Goal: Transaction & Acquisition: Purchase product/service

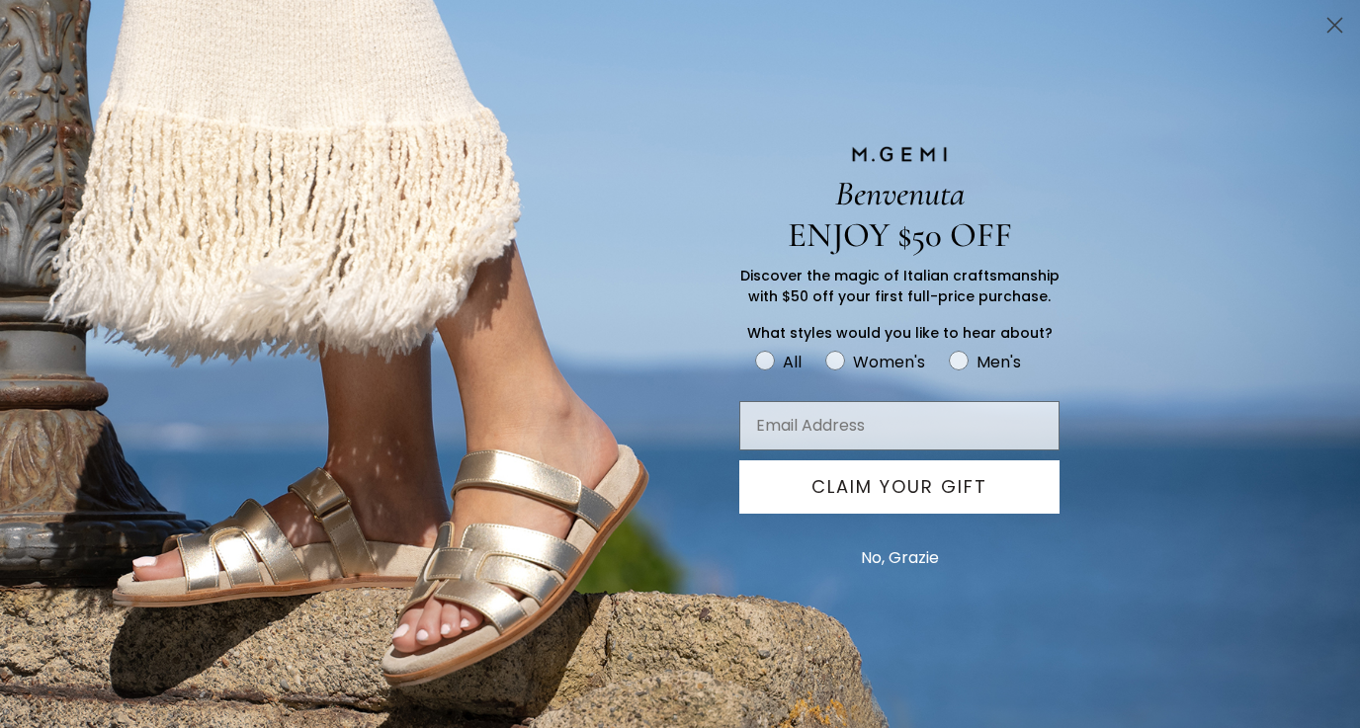
click at [1330, 23] on circle "Close dialog" at bounding box center [1334, 25] width 33 height 33
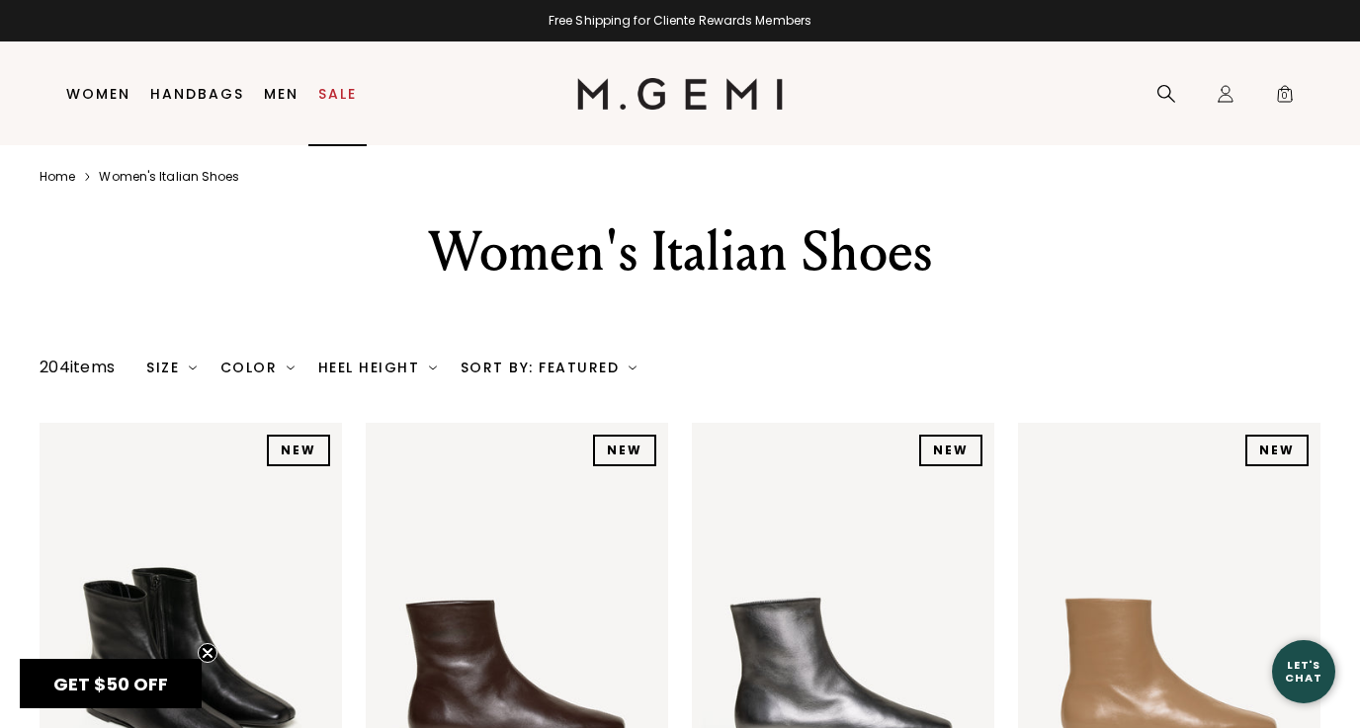
click at [337, 91] on link "Sale" at bounding box center [337, 94] width 39 height 16
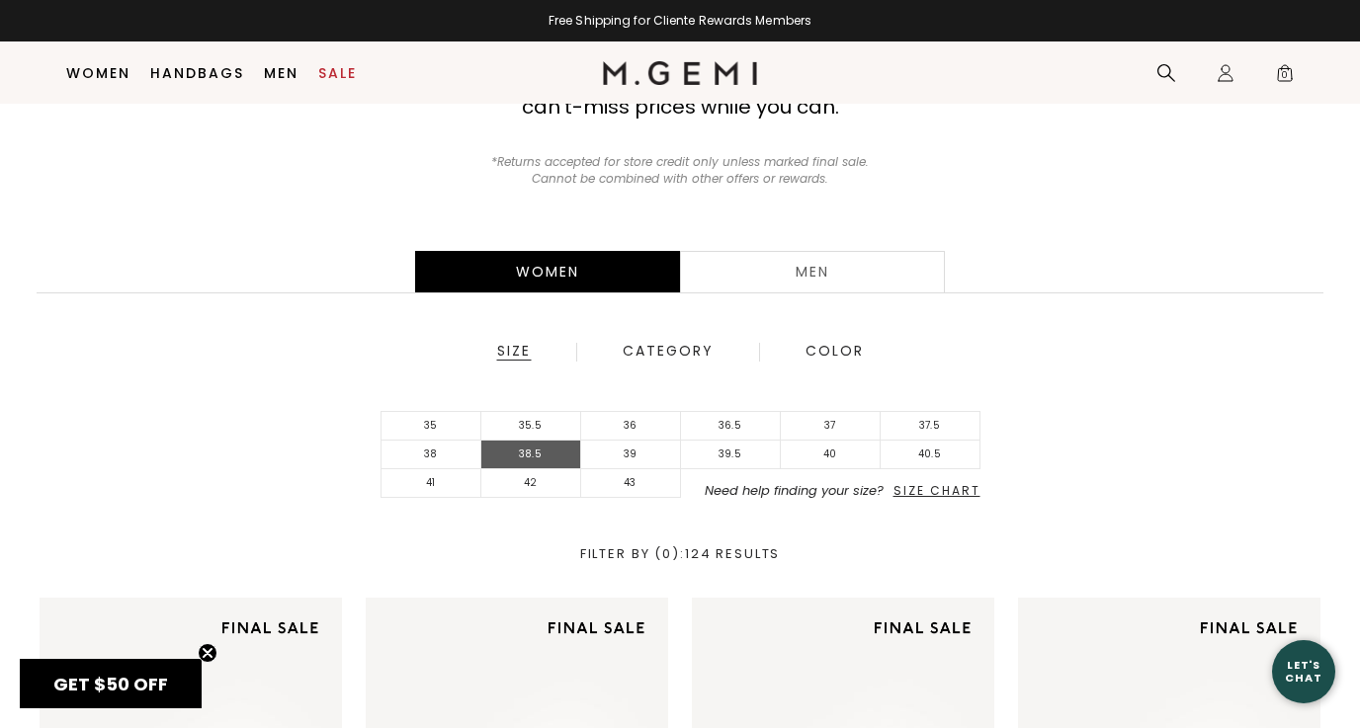
click at [515, 451] on li "38.5" at bounding box center [531, 455] width 100 height 29
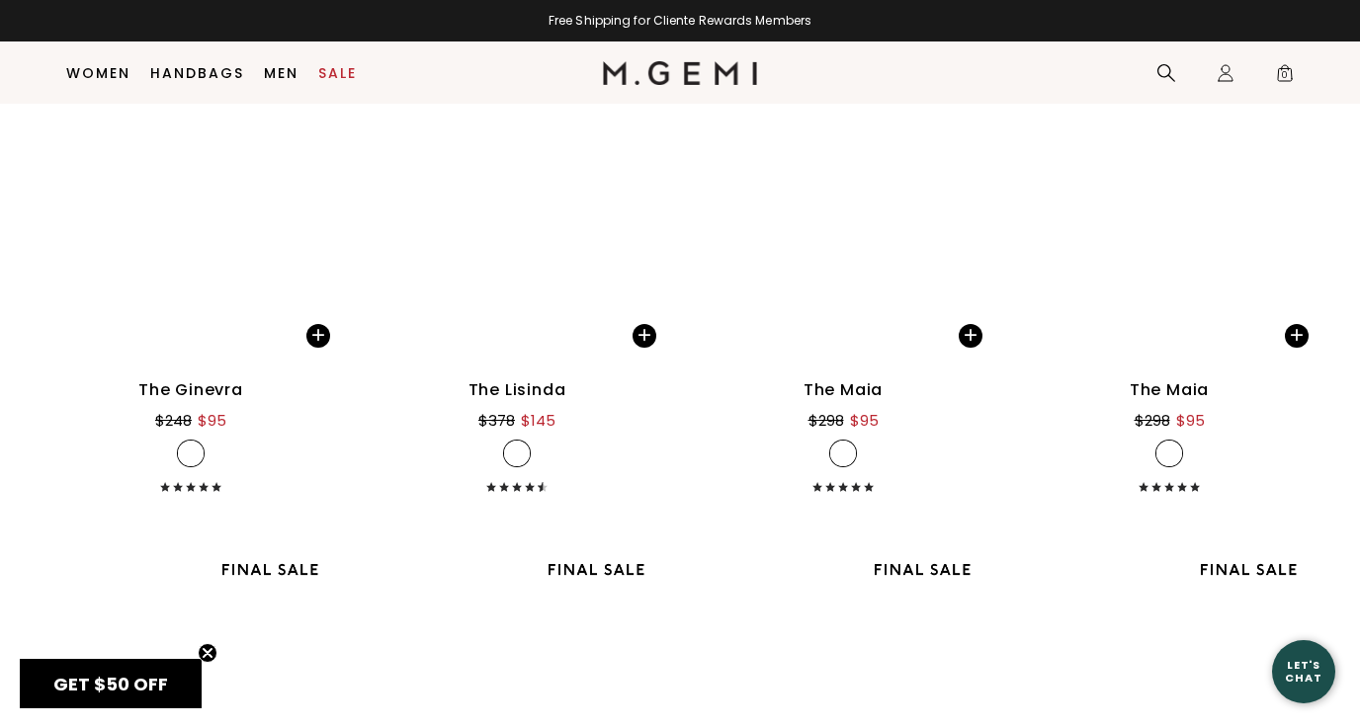
scroll to position [9090, 0]
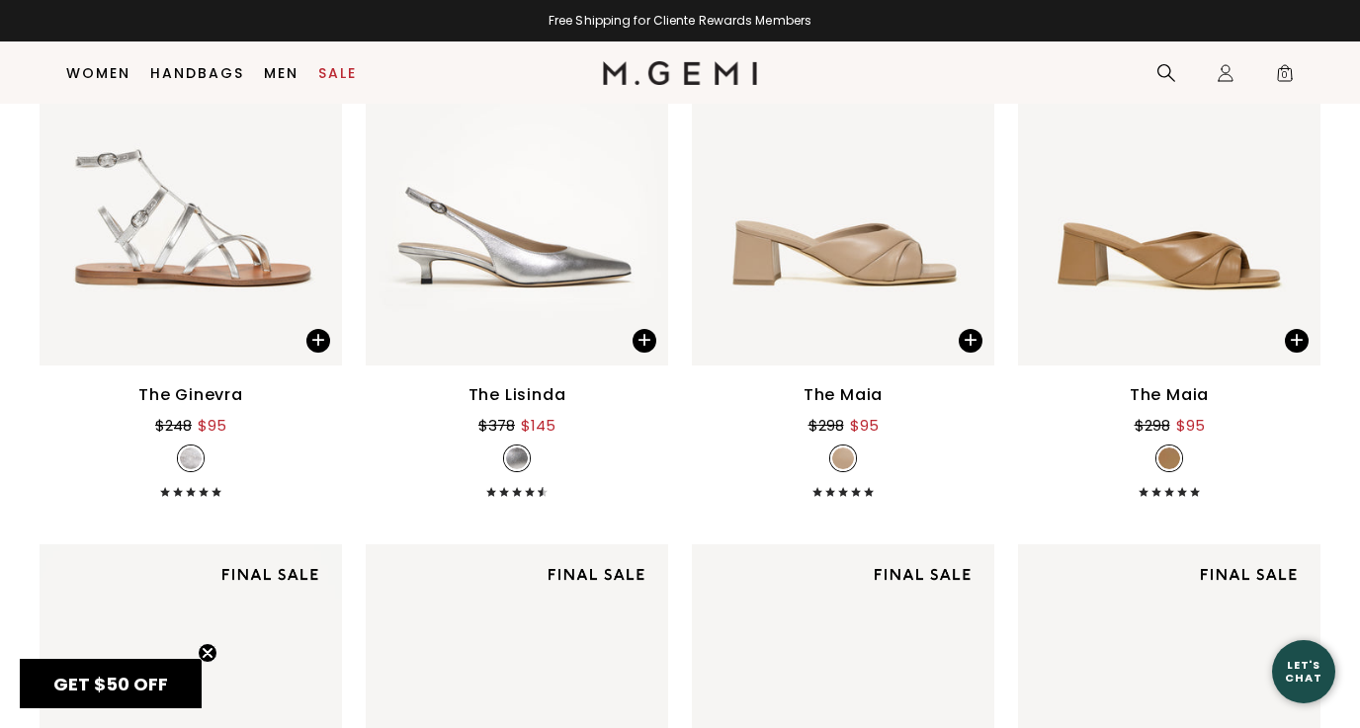
click at [848, 390] on div "The Maia" at bounding box center [842, 395] width 79 height 24
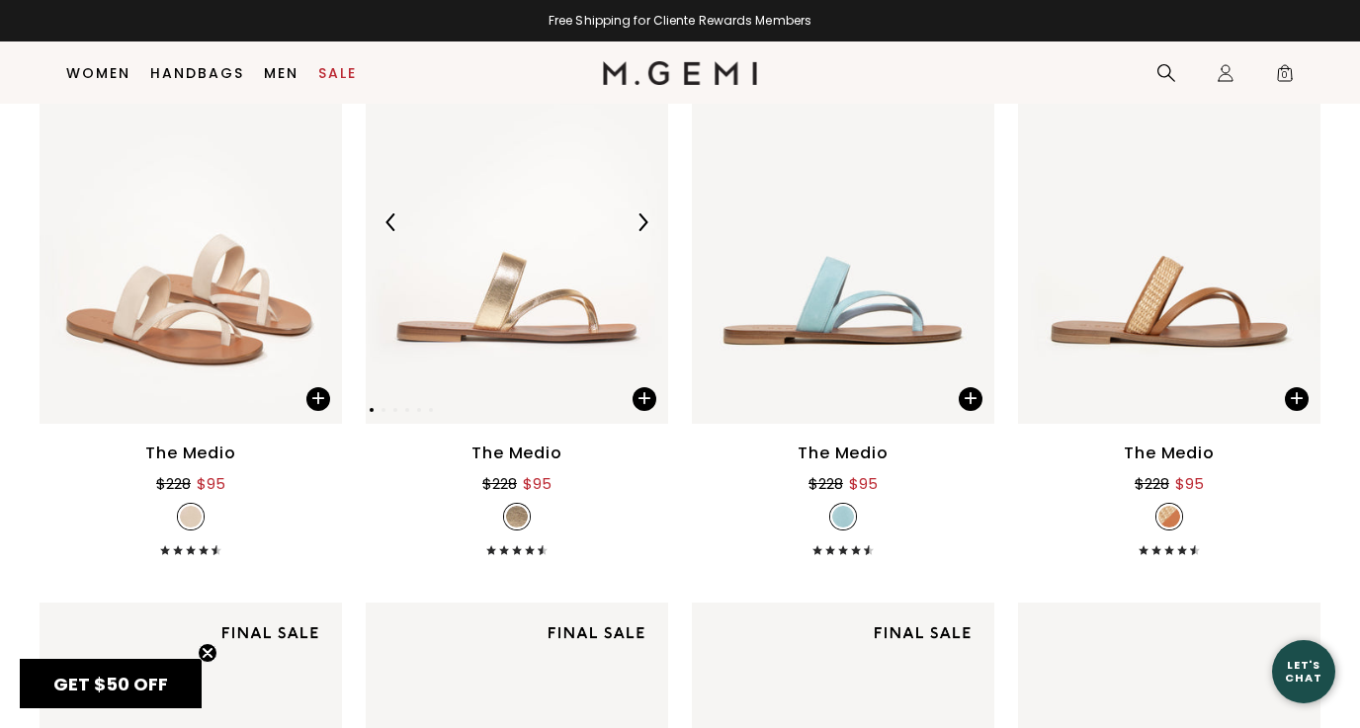
scroll to position [819, 0]
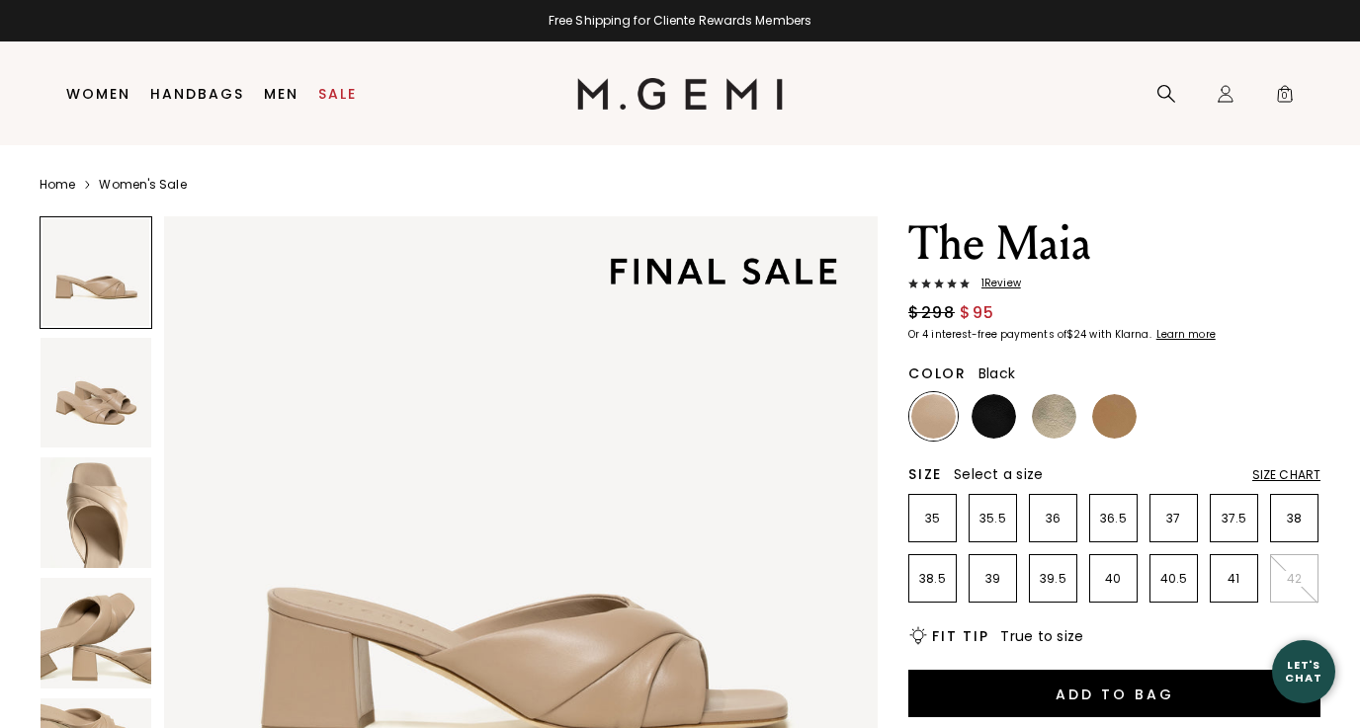
click at [986, 409] on img at bounding box center [993, 416] width 44 height 44
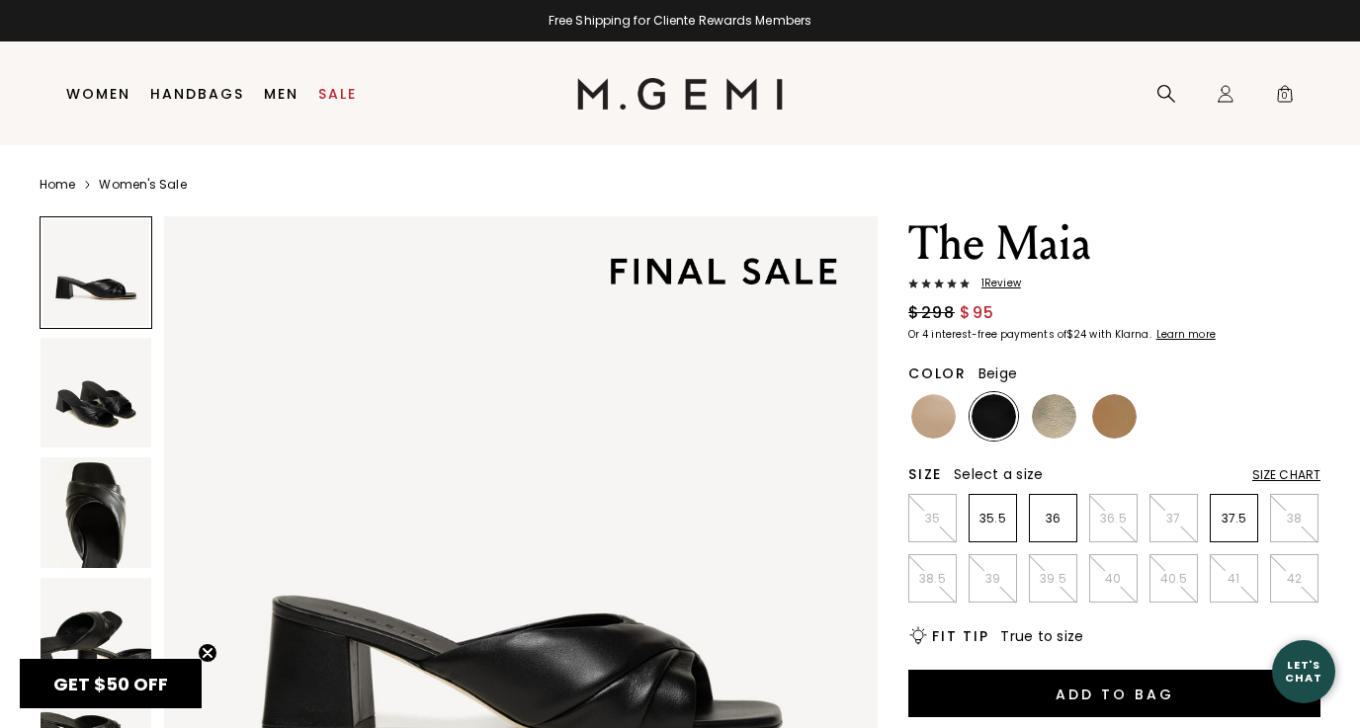
click at [918, 425] on img at bounding box center [933, 416] width 44 height 44
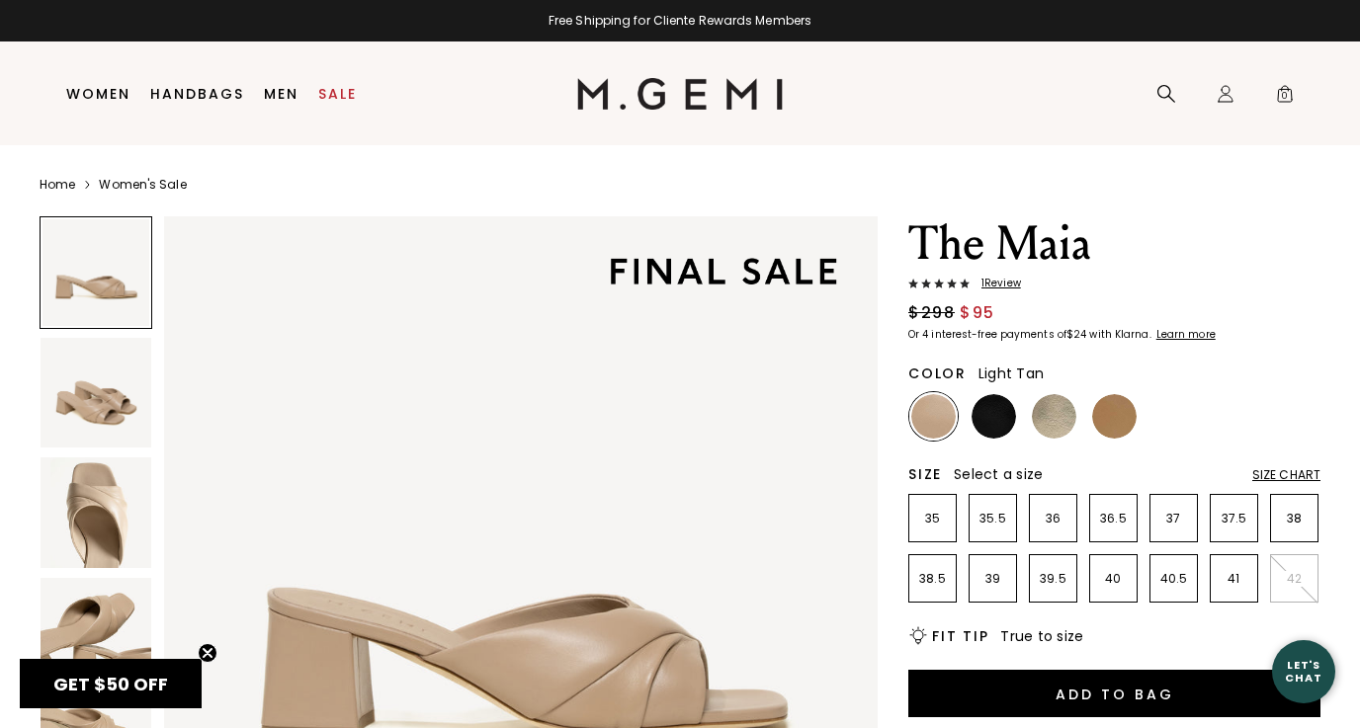
click at [1136, 407] on li at bounding box center [1114, 416] width 48 height 48
click at [1116, 409] on img at bounding box center [1114, 416] width 44 height 44
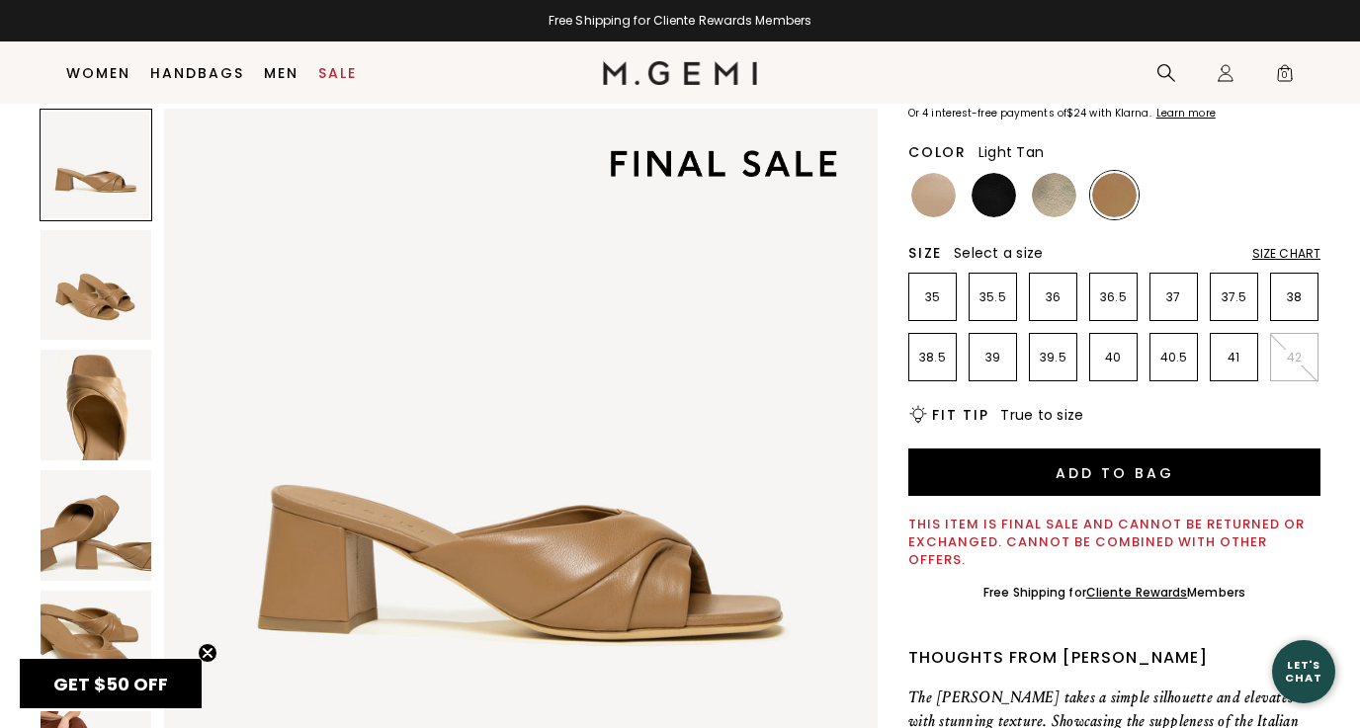
scroll to position [182, 0]
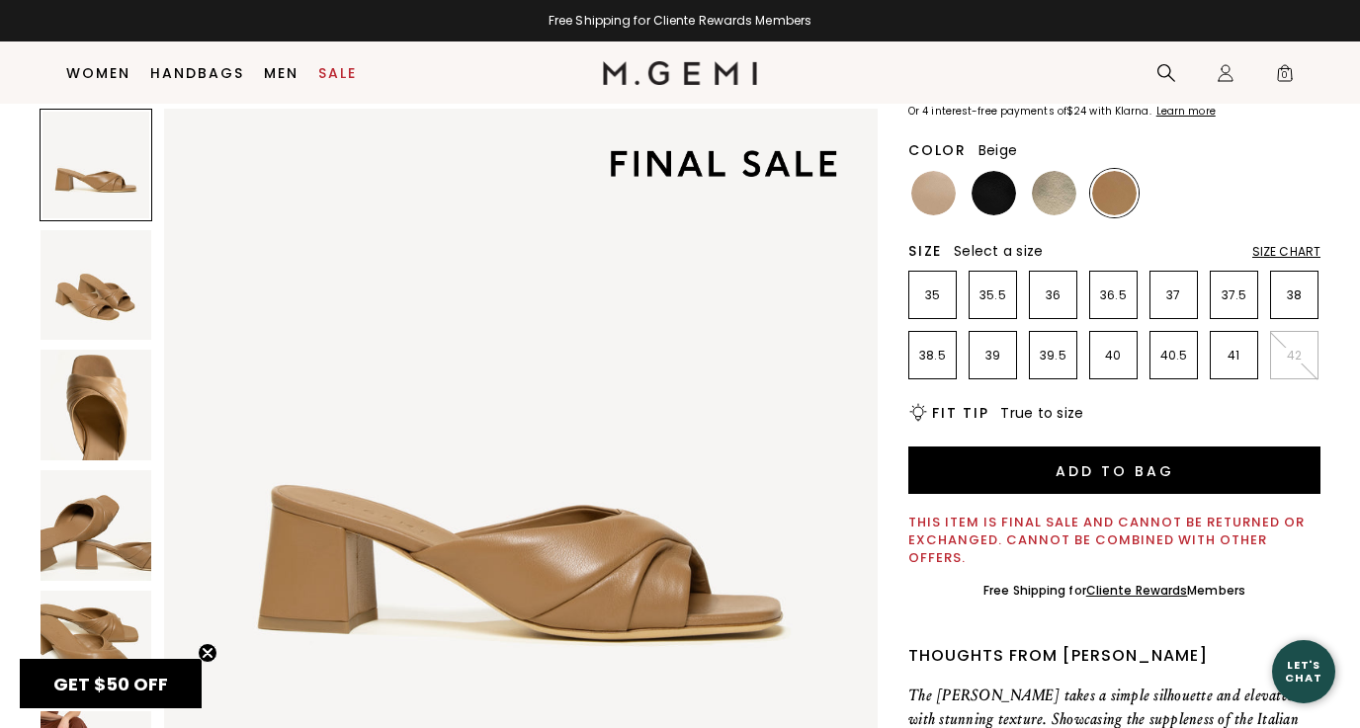
click at [922, 183] on img at bounding box center [933, 193] width 44 height 44
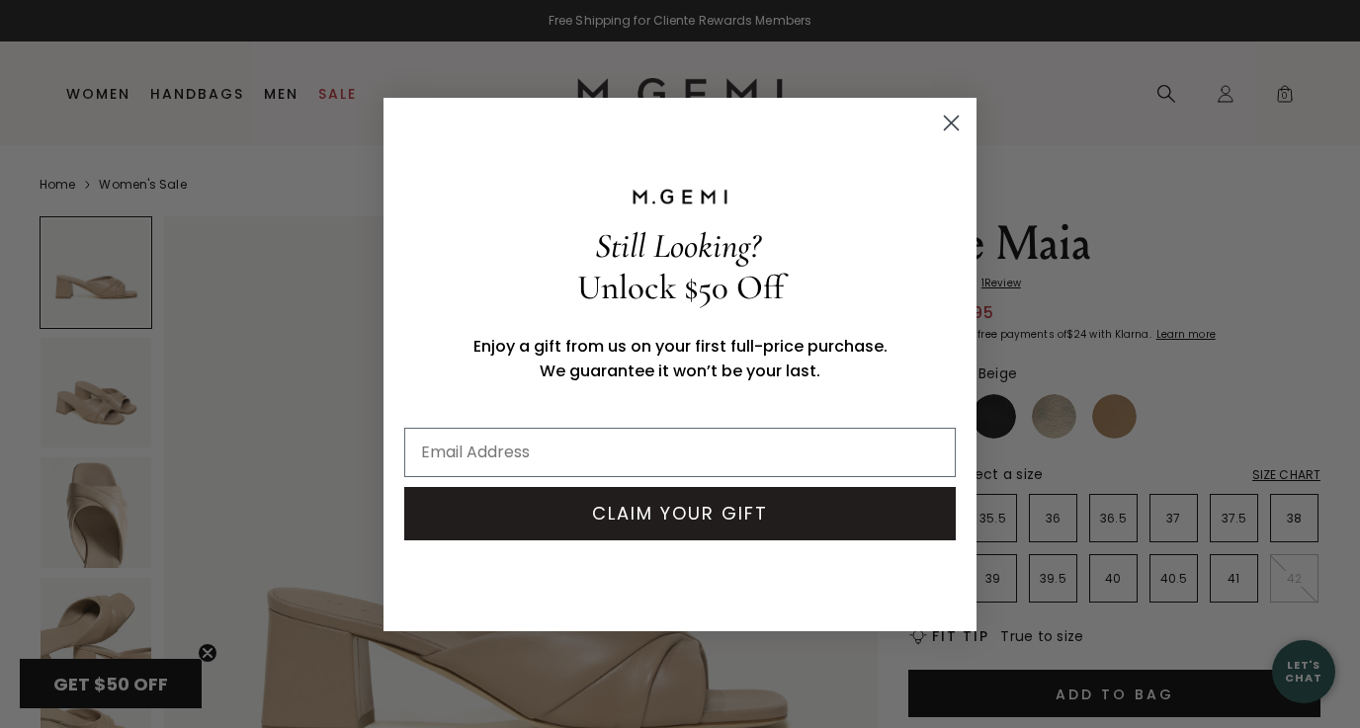
click at [954, 117] on circle "Close dialog" at bounding box center [951, 122] width 33 height 33
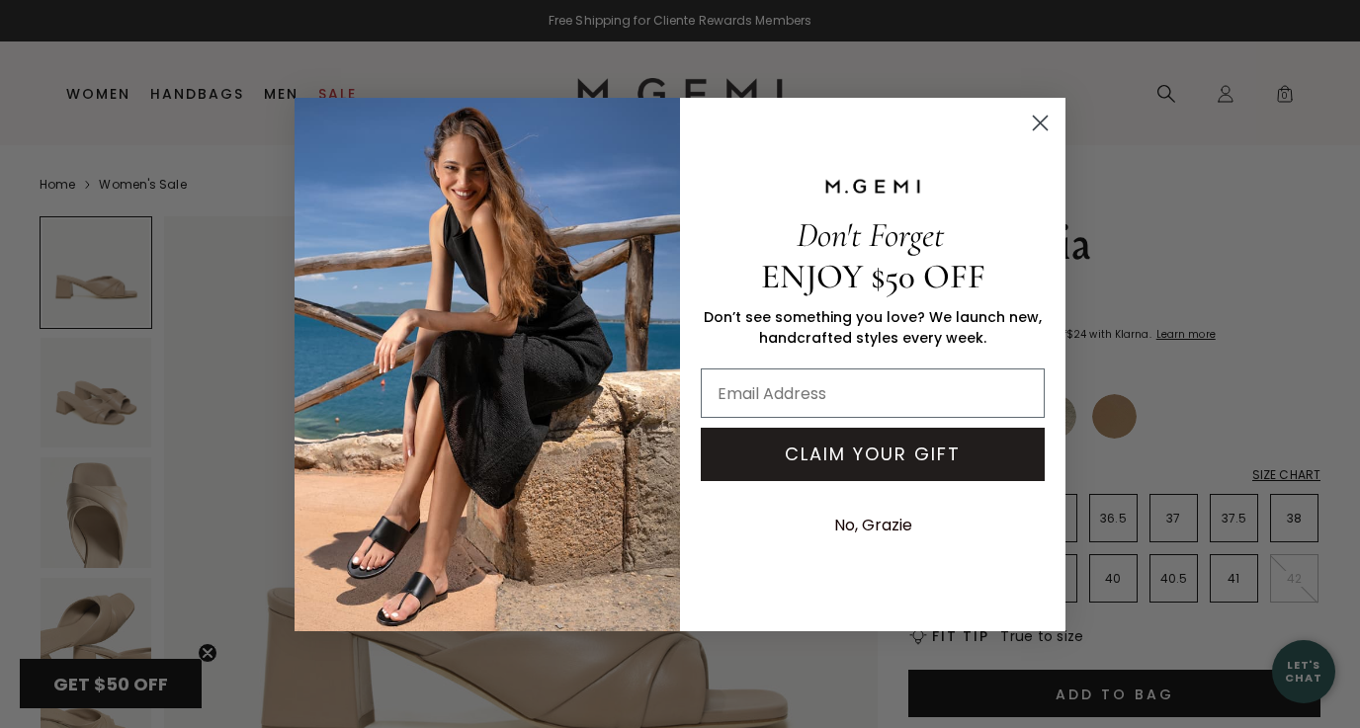
click at [1036, 126] on icon "Close dialog" at bounding box center [1041, 123] width 14 height 14
